Goal: Task Accomplishment & Management: Use online tool/utility

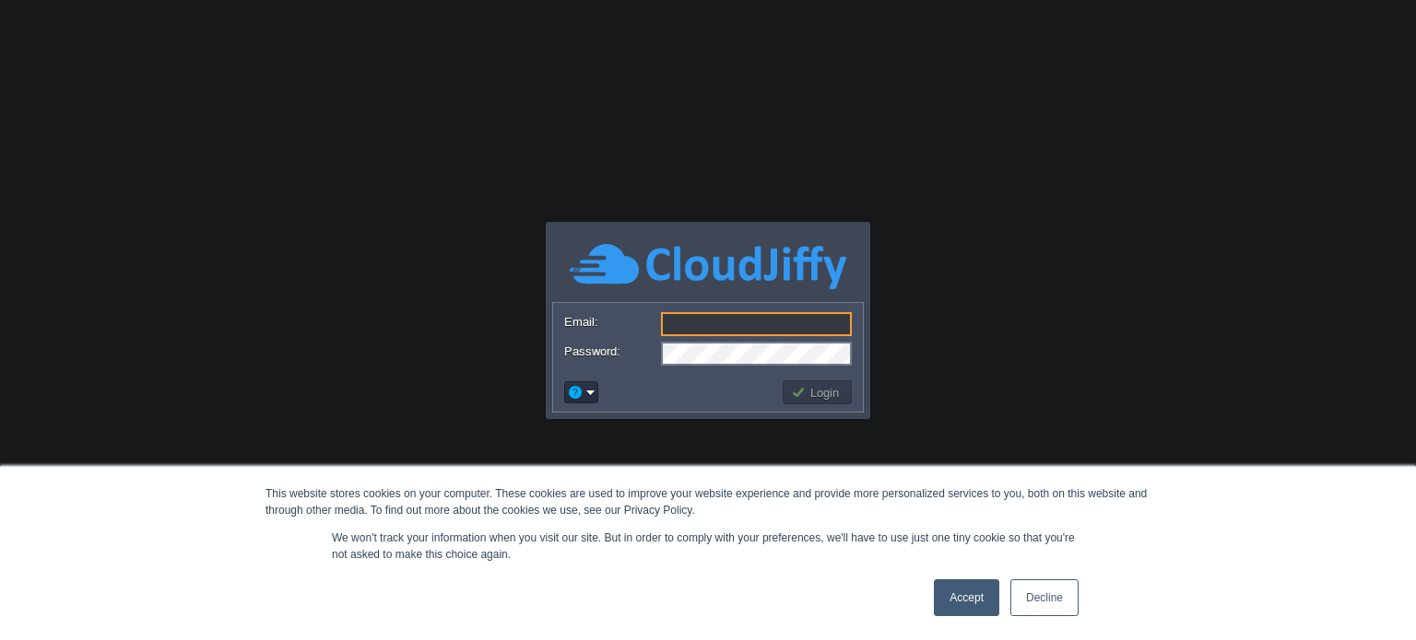
click at [982, 601] on link "Accept" at bounding box center [966, 598] width 65 height 37
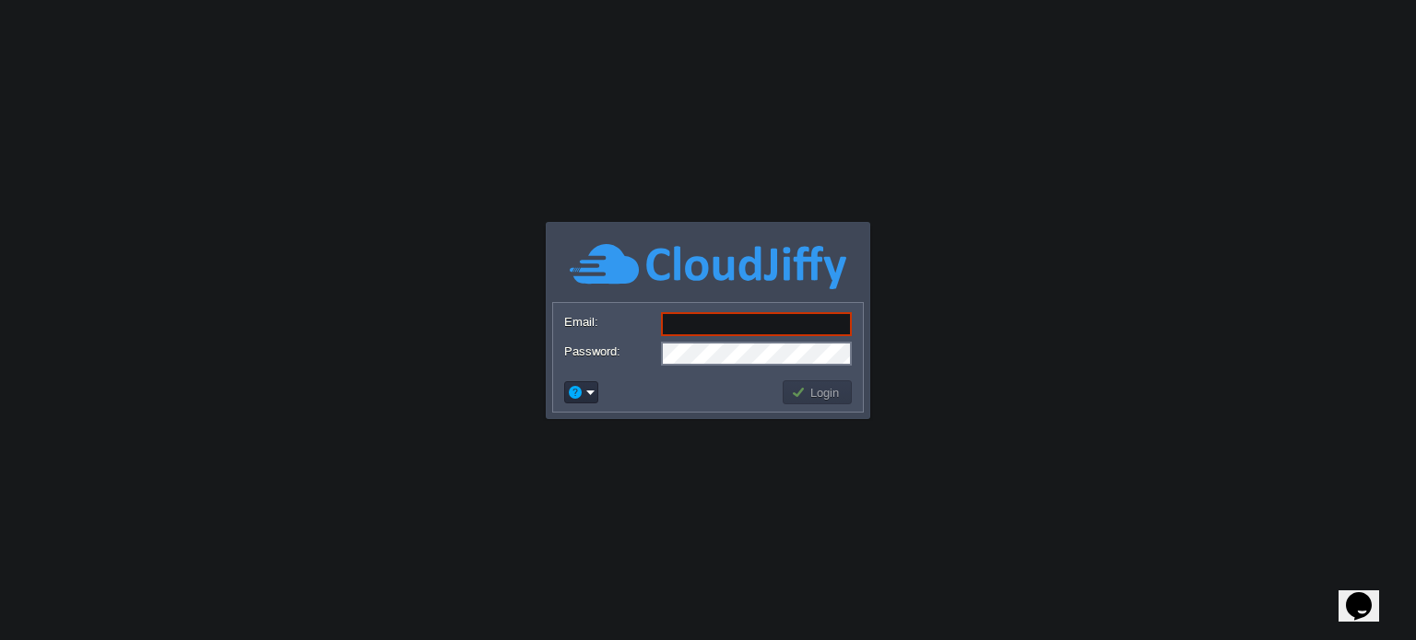
click at [734, 322] on input "Email:" at bounding box center [756, 324] width 191 height 24
type input "mumpypal@gmail.com"
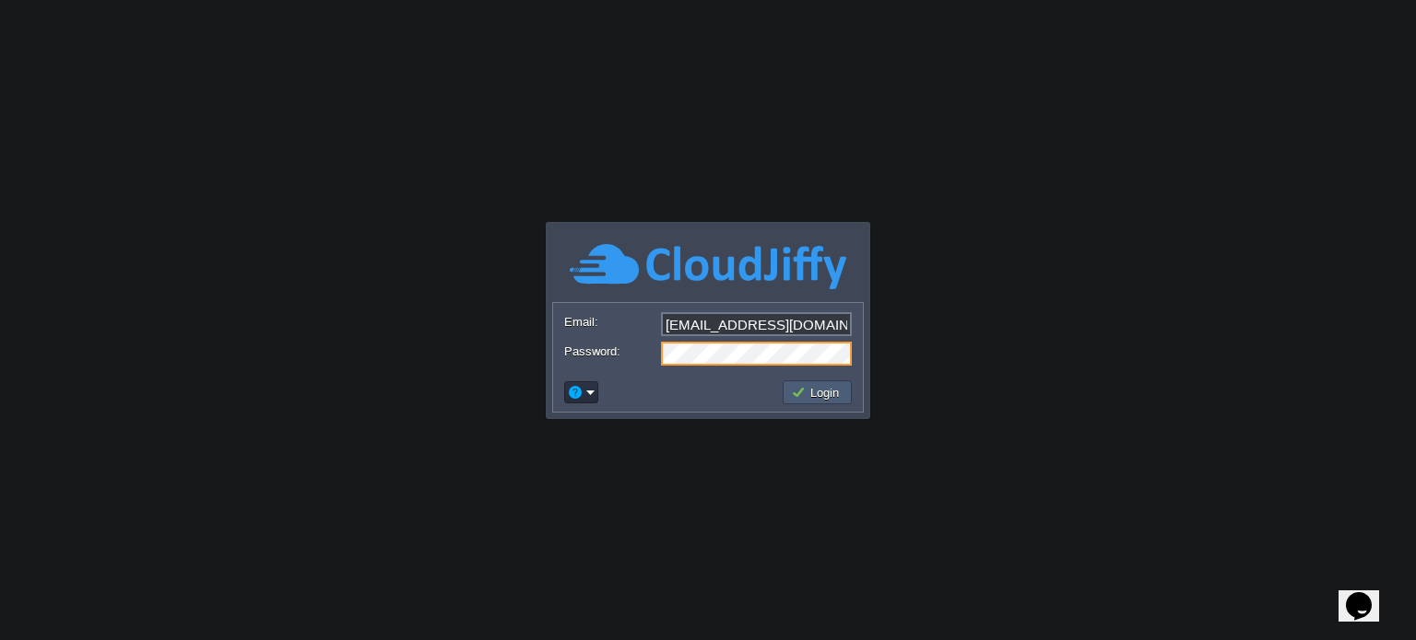
click at [832, 381] on td "Login" at bounding box center [816, 393] width 69 height 24
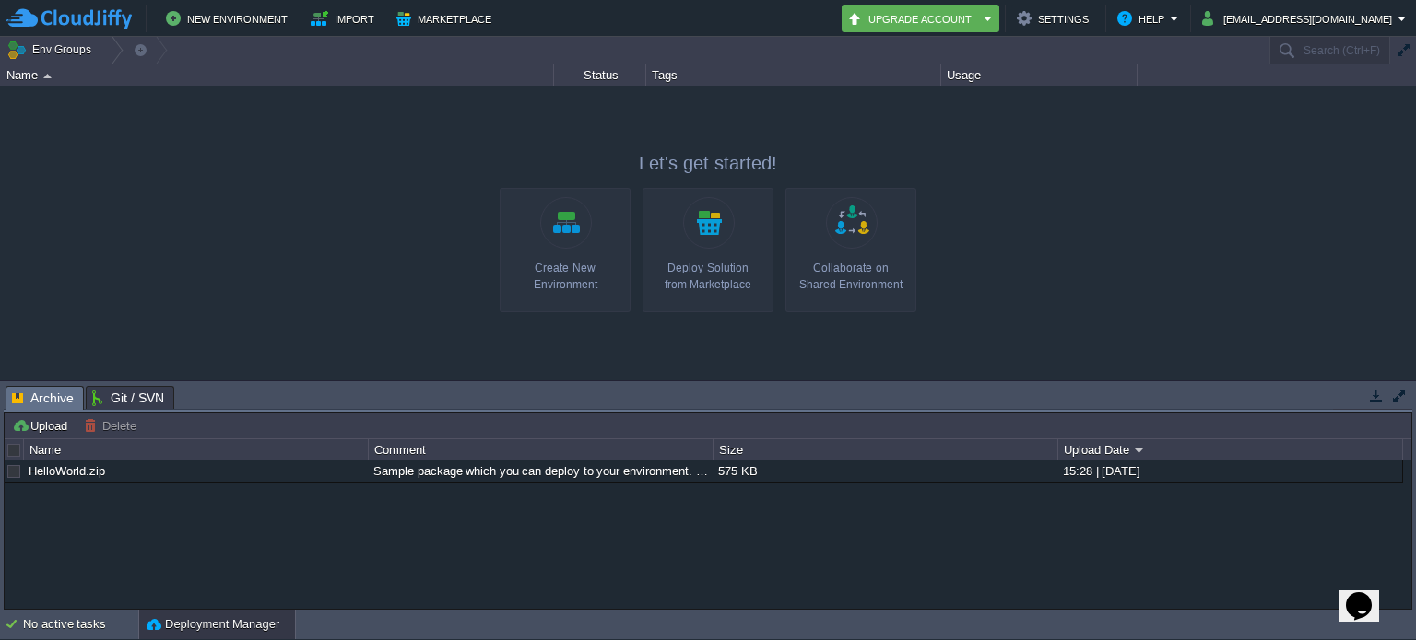
click at [579, 228] on link "Create New Environment" at bounding box center [564, 250] width 131 height 124
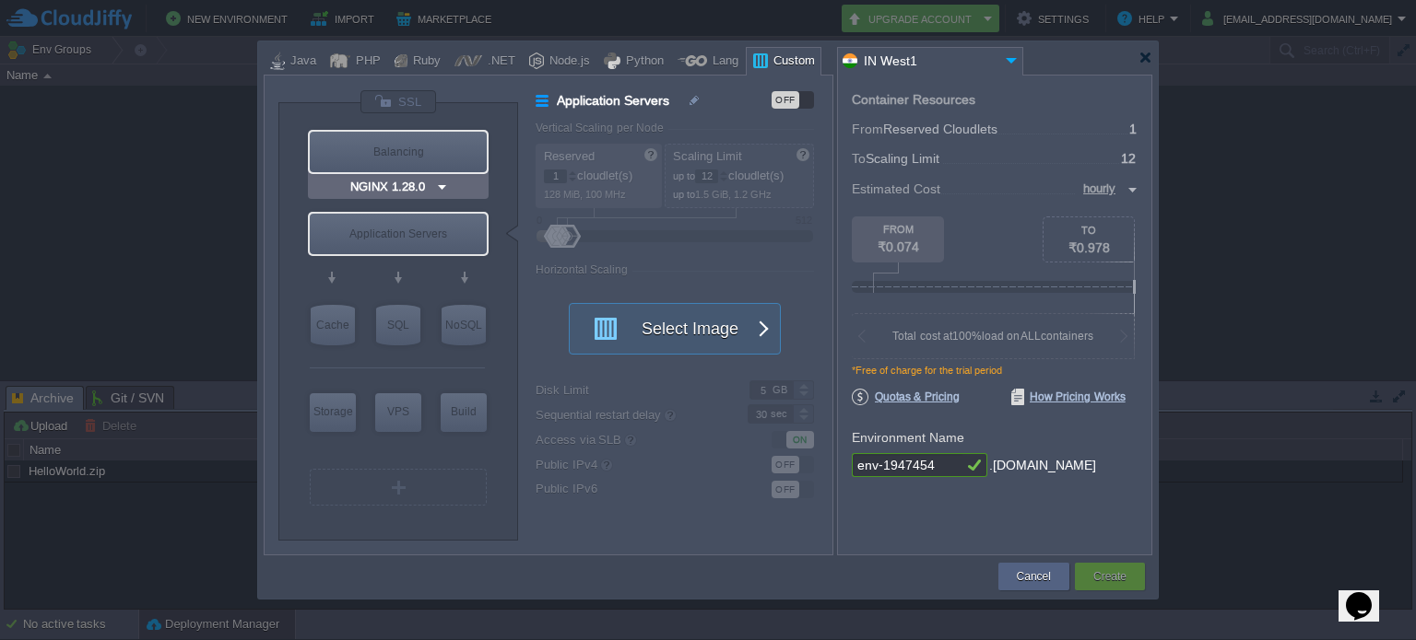
type input "Select Image"
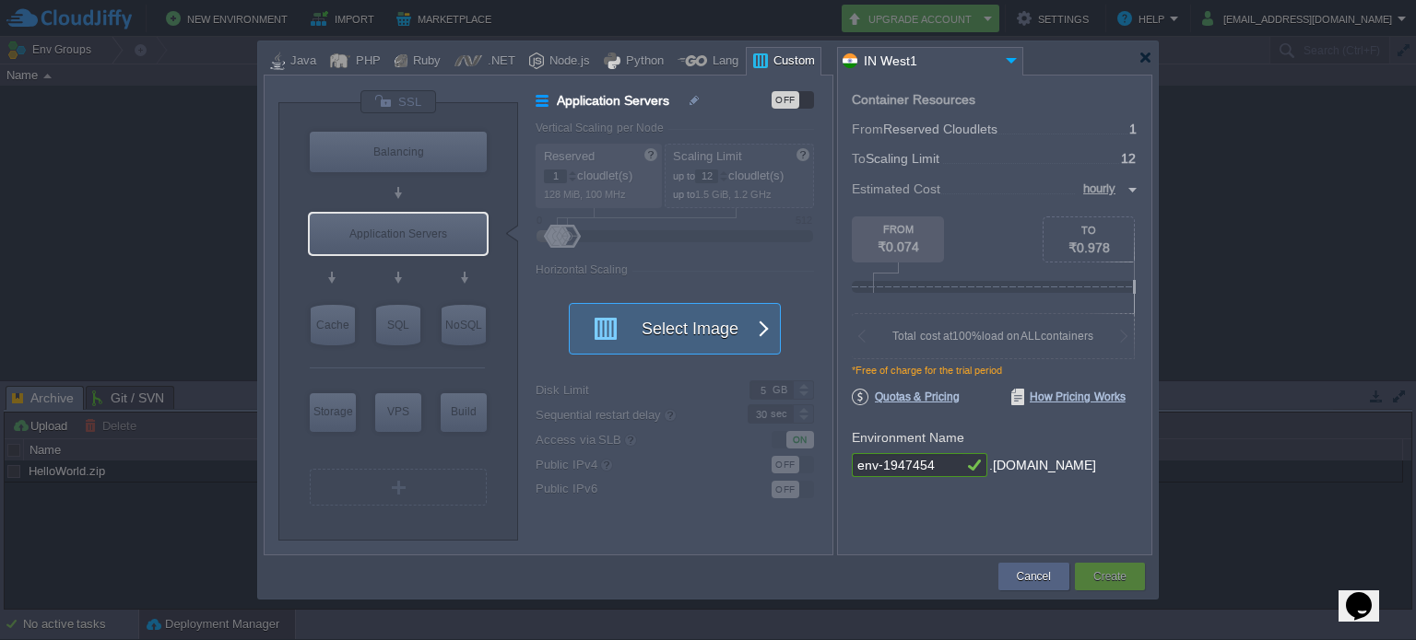
click at [667, 324] on button "Select Image" at bounding box center [665, 329] width 166 height 50
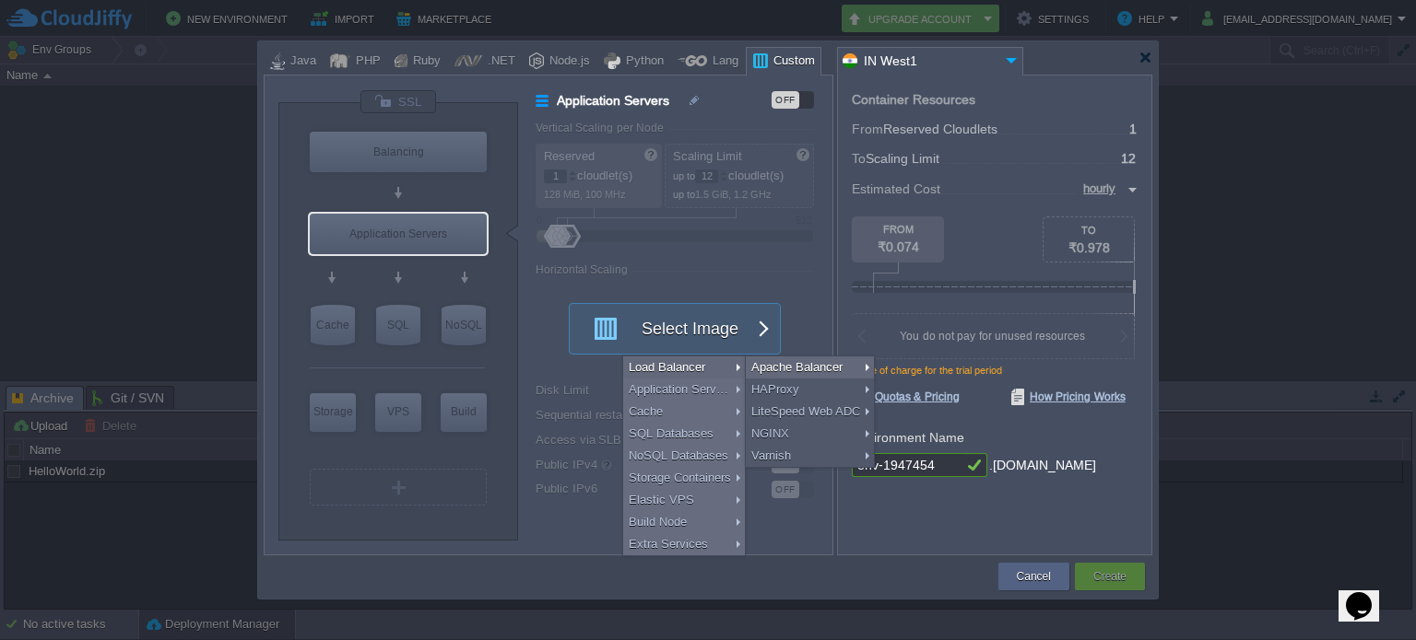
type input "Select Image"
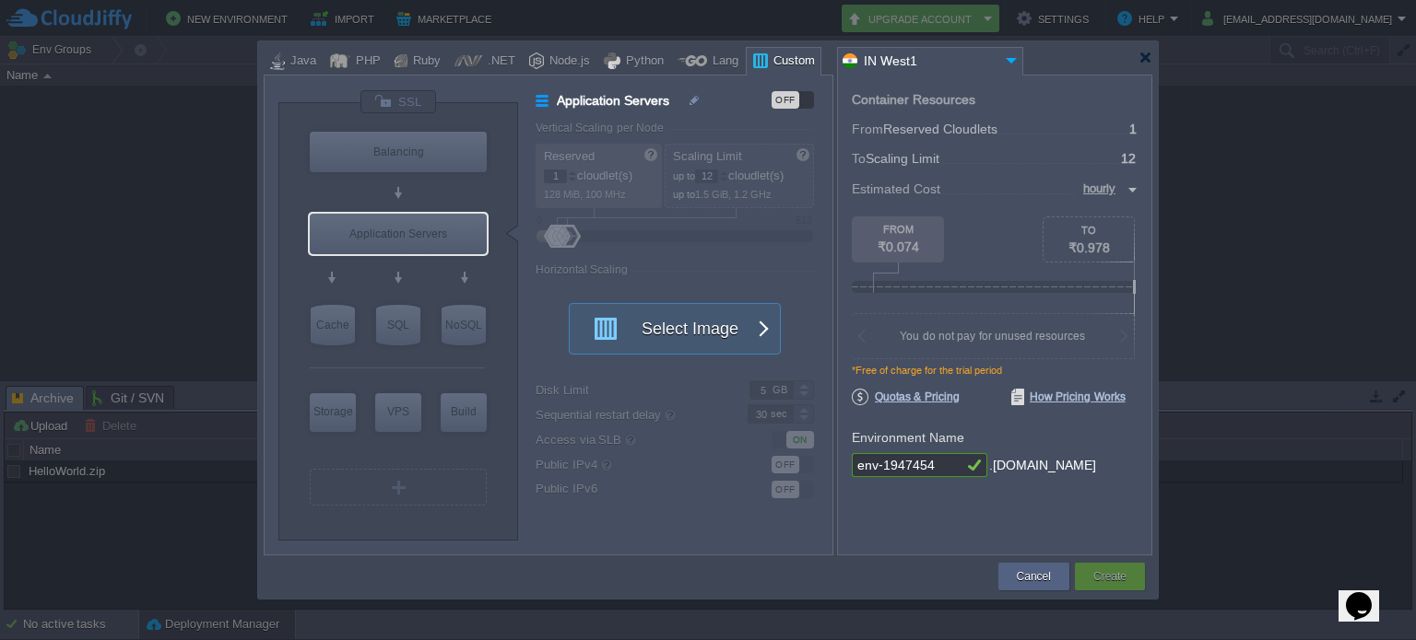
click at [984, 521] on div "Container Resources From Reserved Cloudlets ... = 1 not added To Scaling Limit …" at bounding box center [994, 315] width 315 height 481
click at [1017, 586] on div "Cancel" at bounding box center [1033, 577] width 43 height 28
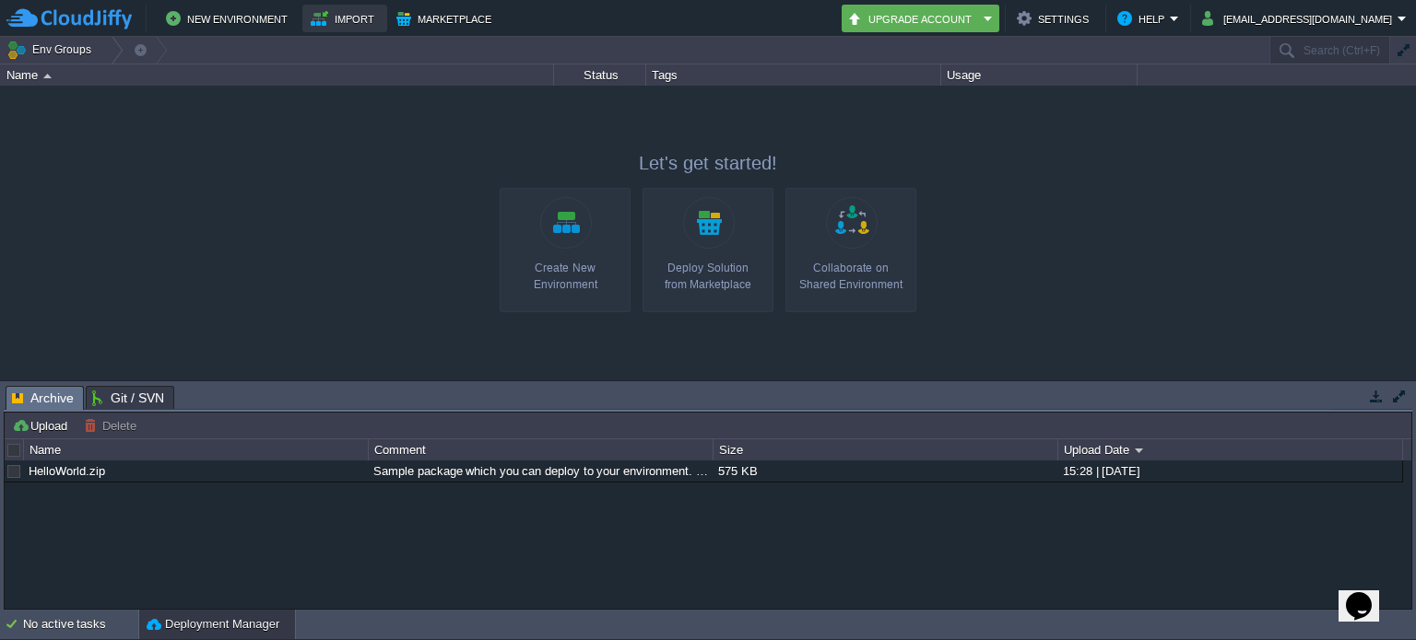
click at [334, 14] on button "Import" at bounding box center [345, 18] width 69 height 22
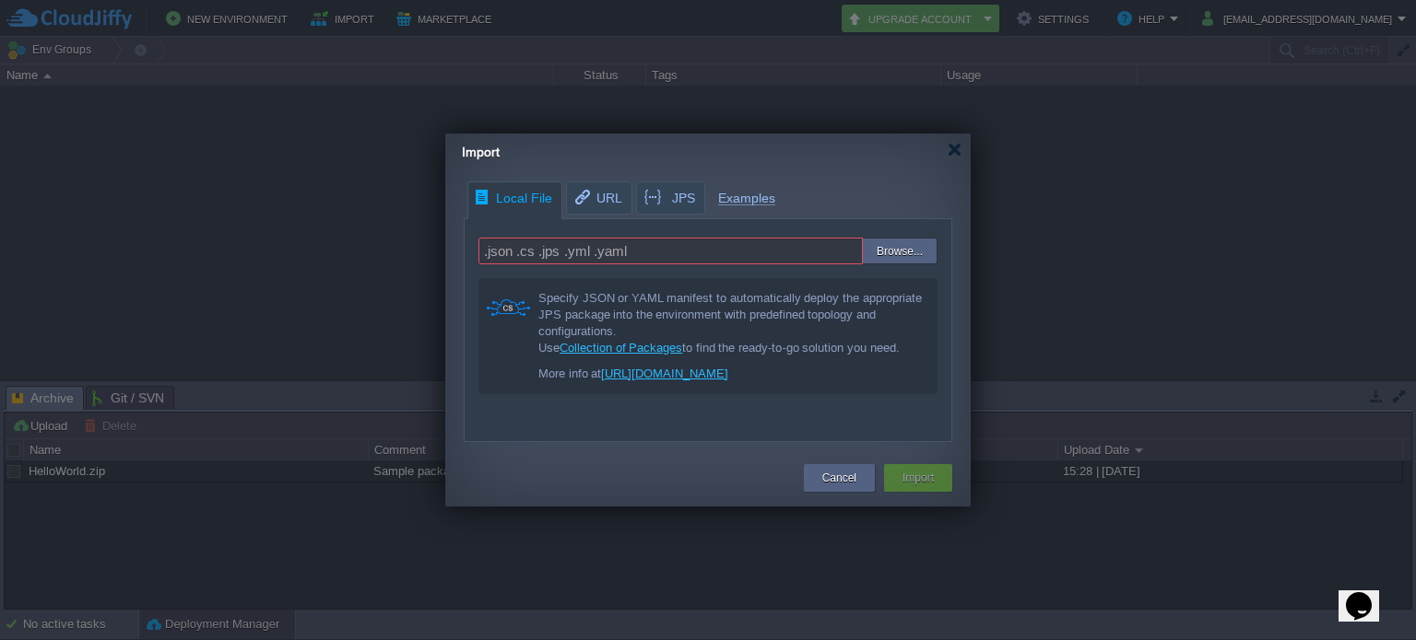
click at [721, 381] on link "https://portal.cloudjiffy.com/knowledgebase/article/33/import-environment-/" at bounding box center [664, 374] width 127 height 14
